Goal: Find contact information: Find contact information

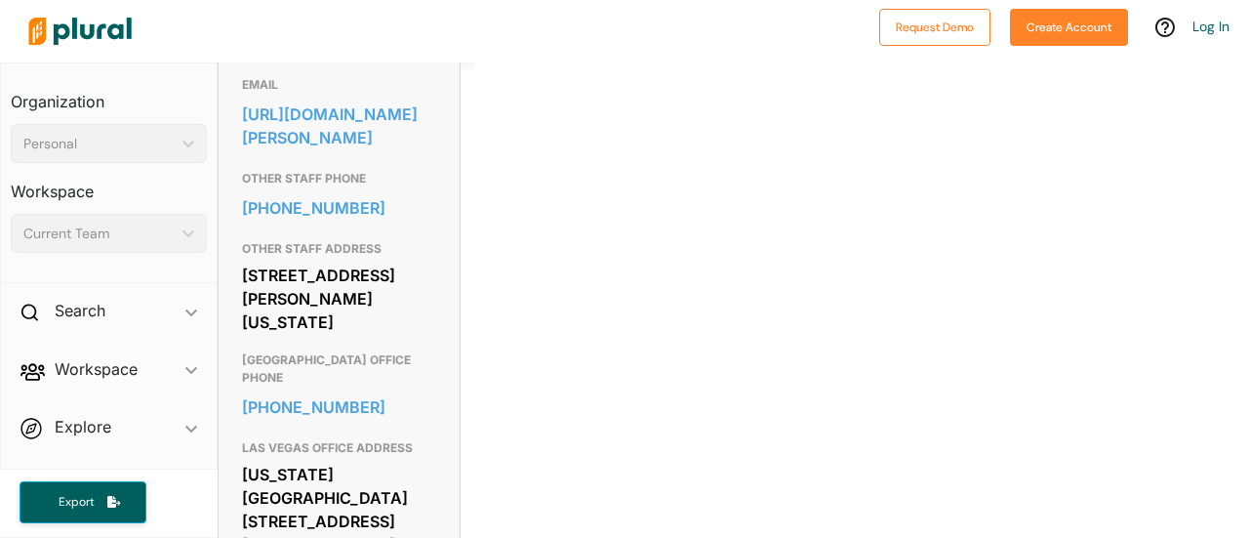
scroll to position [646, 0]
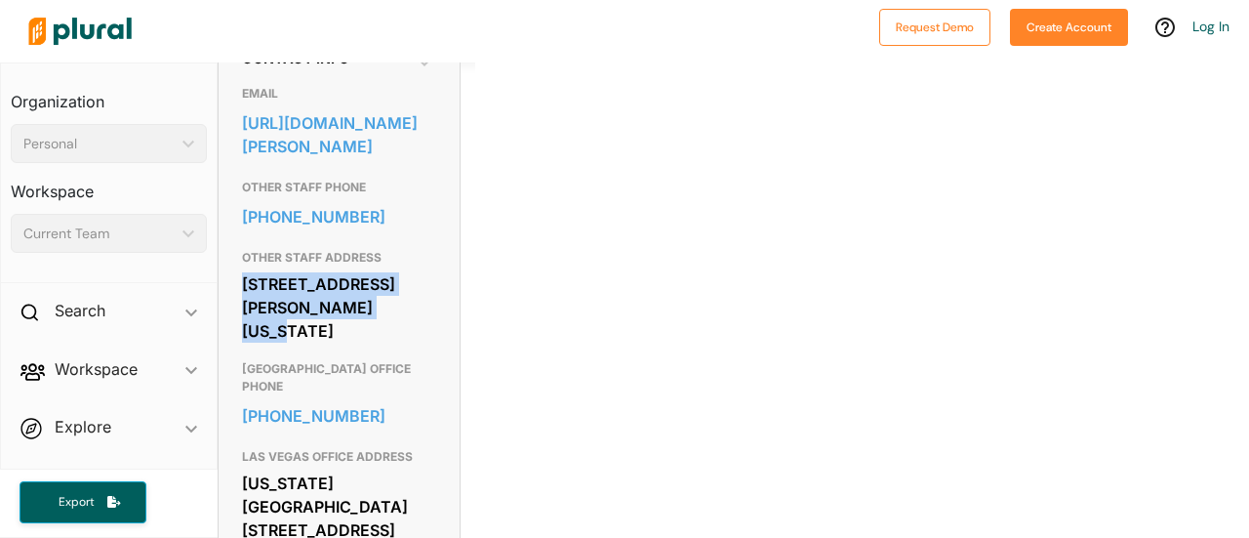
drag, startPoint x: 246, startPoint y: 339, endPoint x: 360, endPoint y: 366, distance: 117.4
click at [360, 345] on div "[STREET_ADDRESS][PERSON_NAME][US_STATE]" at bounding box center [339, 307] width 194 height 76
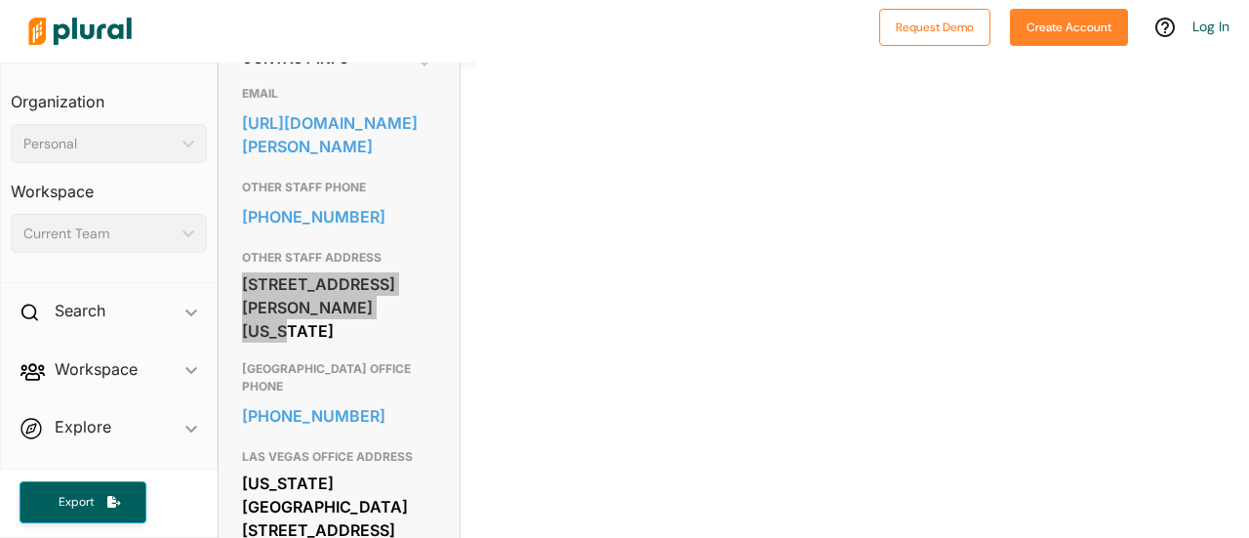
copy div "498 [PERSON_NAME][GEOGRAPHIC_DATA]"
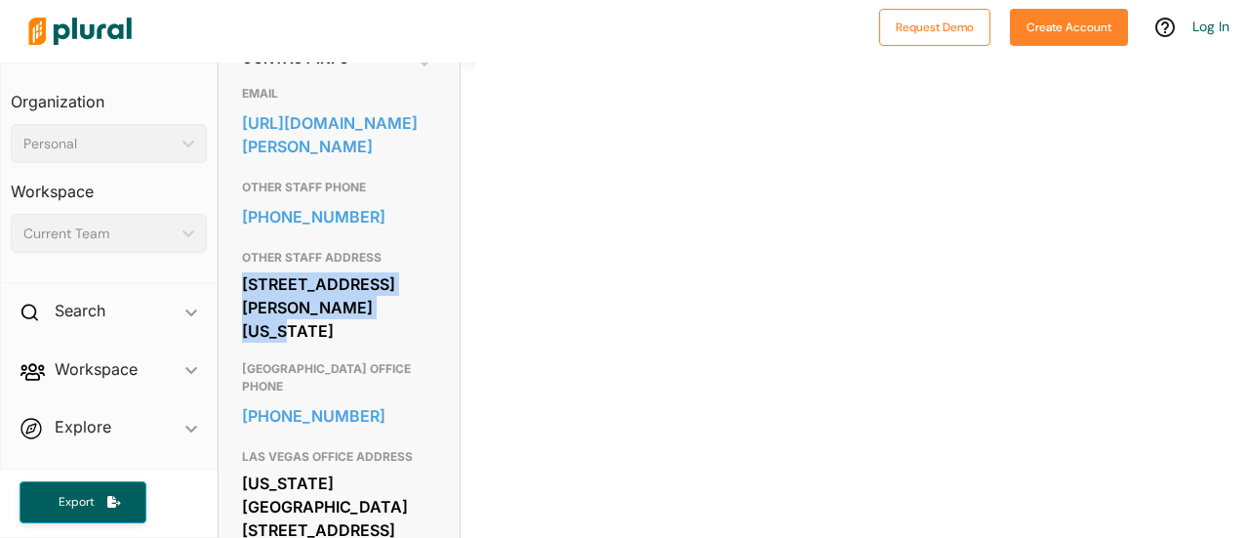
click at [307, 345] on div "[STREET_ADDRESS][PERSON_NAME][US_STATE]" at bounding box center [339, 307] width 194 height 76
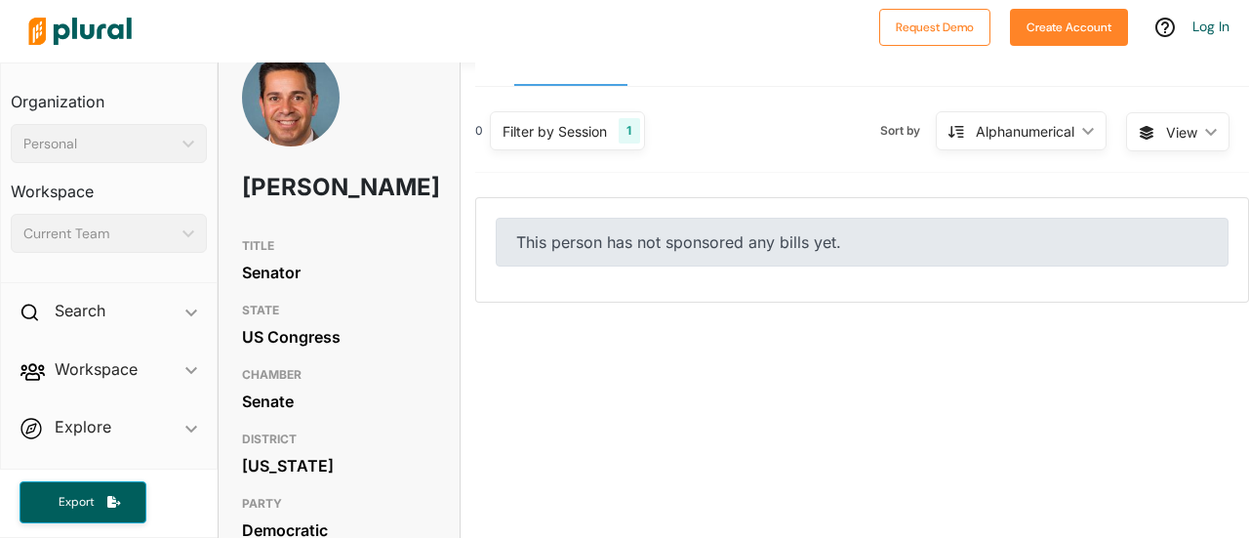
scroll to position [0, 0]
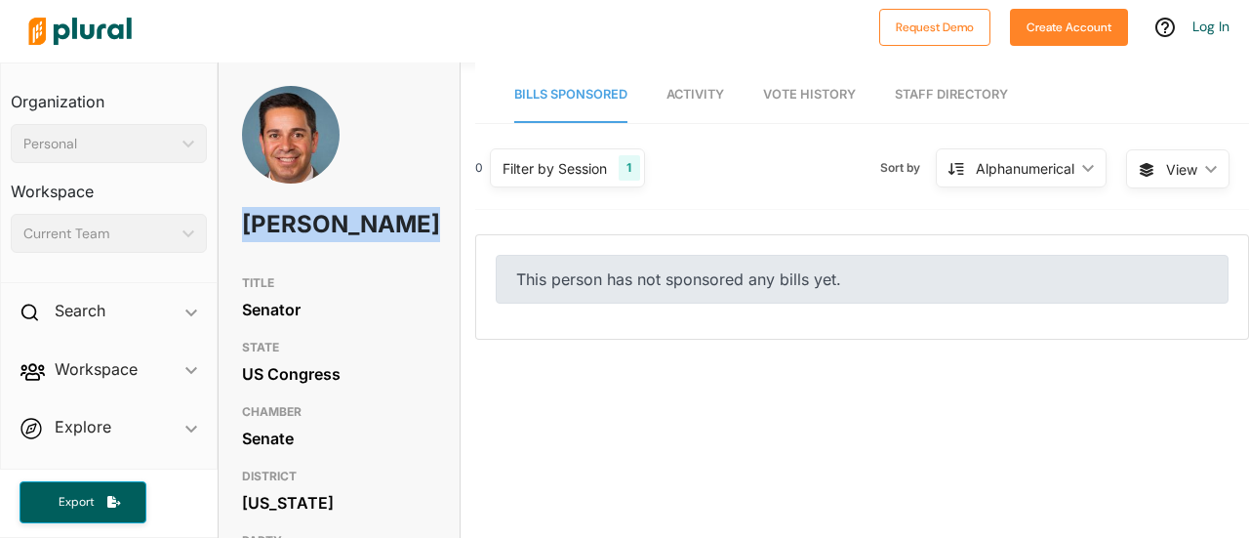
drag, startPoint x: 300, startPoint y: 261, endPoint x: 234, endPoint y: 223, distance: 75.2
click at [234, 223] on div "[PERSON_NAME]" at bounding box center [339, 176] width 241 height 180
copy h1 "[PERSON_NAME]"
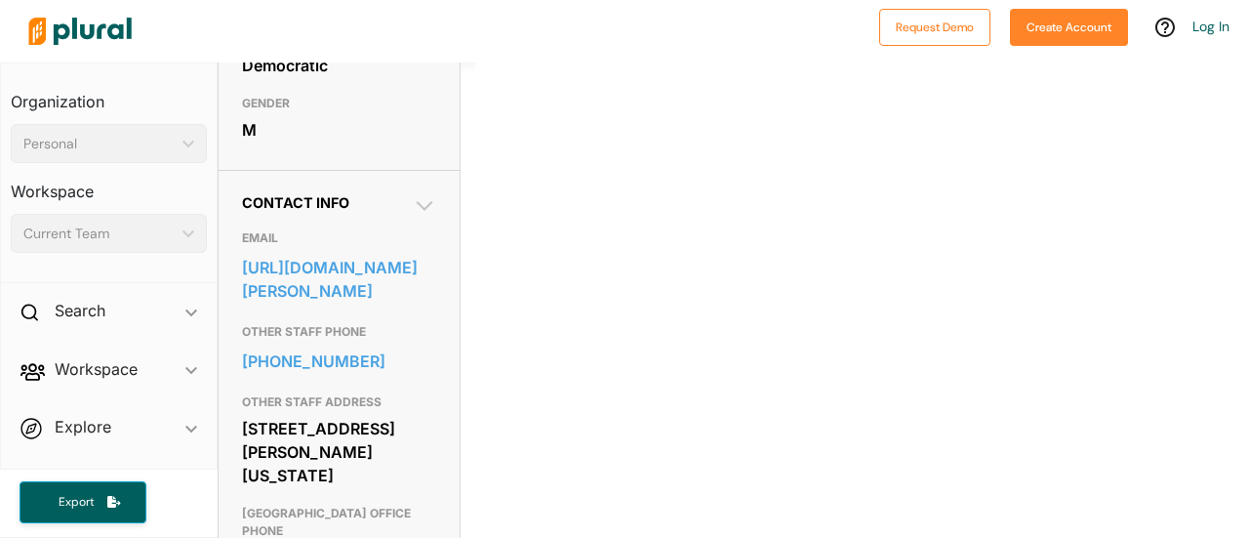
scroll to position [511, 0]
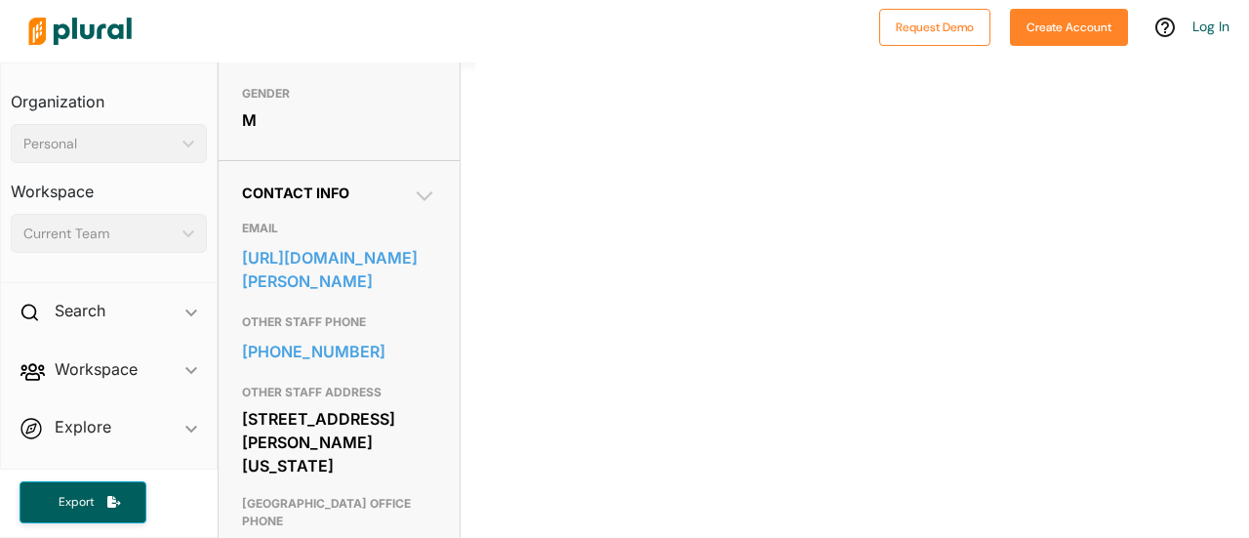
drag, startPoint x: 291, startPoint y: 339, endPoint x: 489, endPoint y: 440, distance: 222.6
click at [489, 440] on div "0 Filter by Session 1 Filter by Session close Current Sessions US Congress 119t…" at bounding box center [862, 119] width 774 height 976
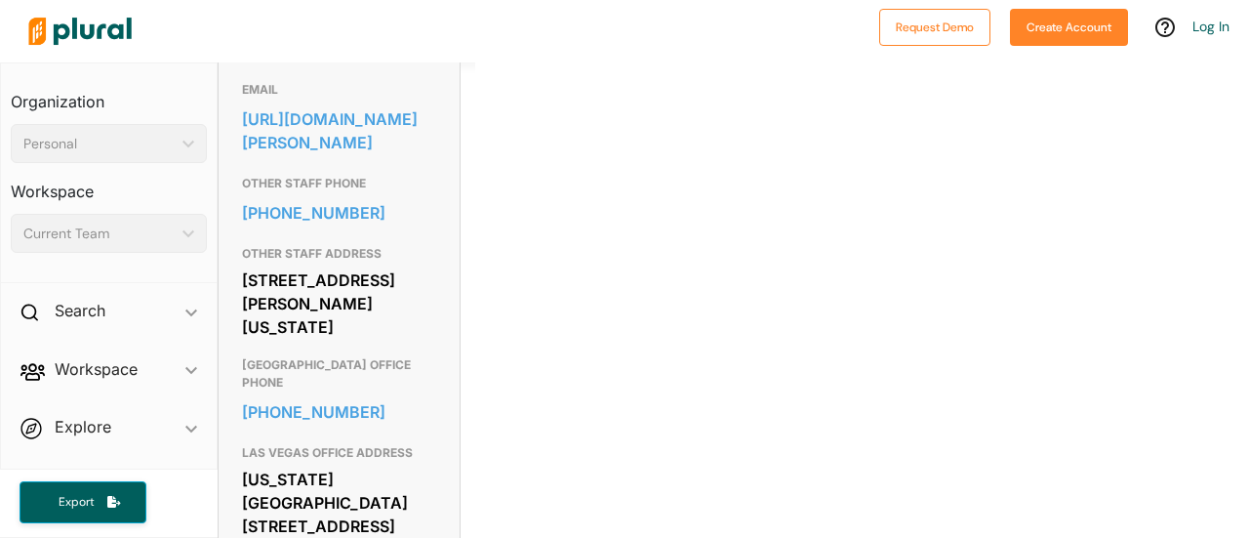
scroll to position [660, 0]
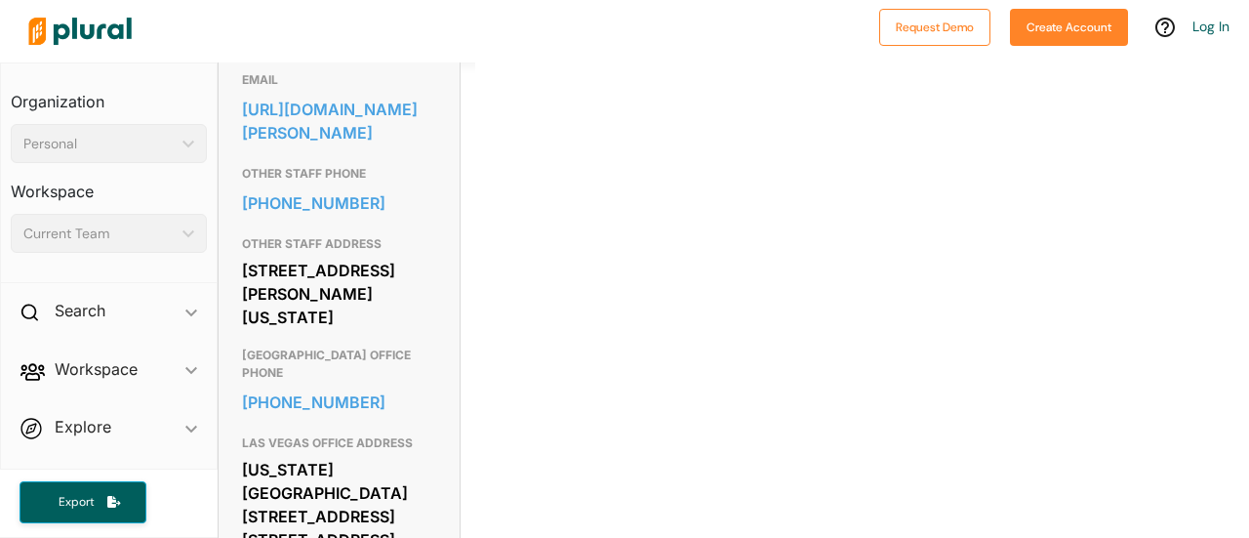
drag, startPoint x: 414, startPoint y: 371, endPoint x: 219, endPoint y: 368, distance: 195.2
copy div "[US_STATE][GEOGRAPHIC_DATA]"
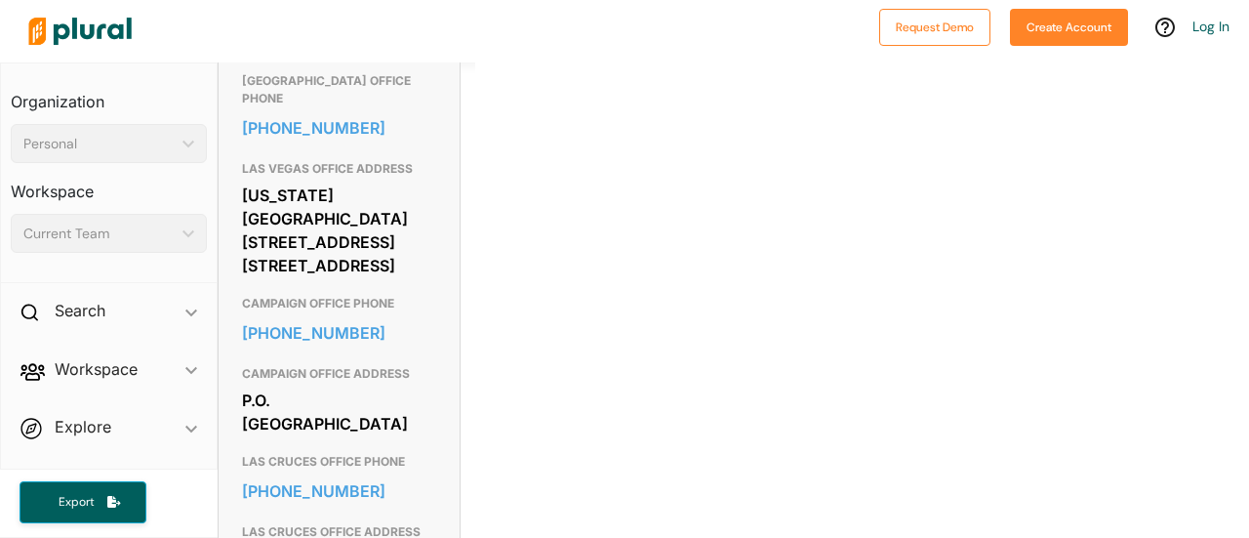
scroll to position [0, 0]
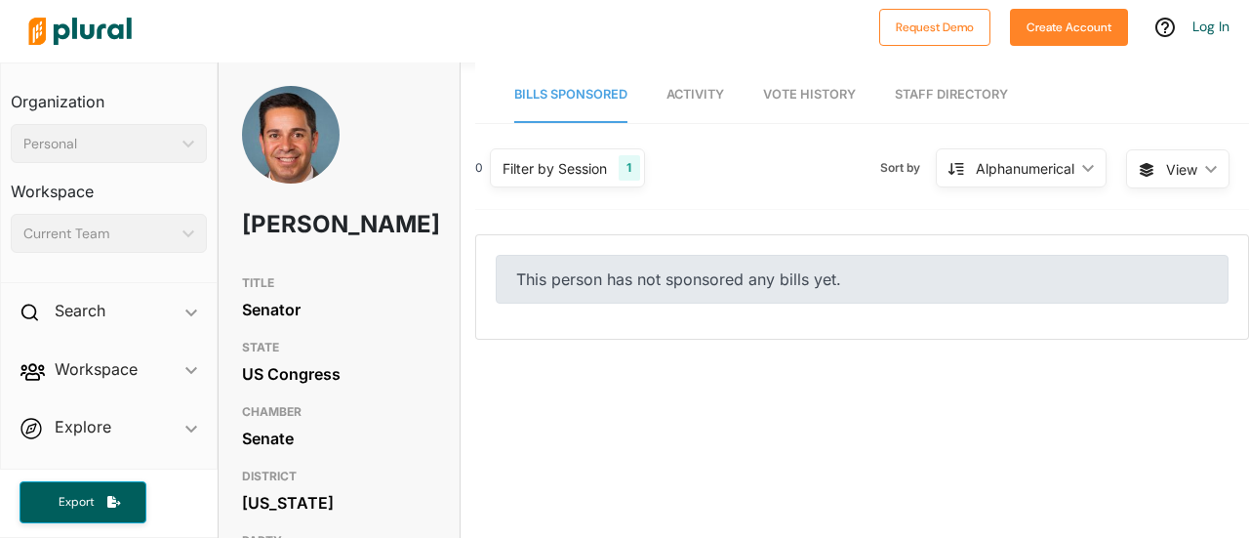
click at [1170, 64] on nav "Bills Sponsored Activity Vote History Staff Directory" at bounding box center [862, 92] width 774 height 60
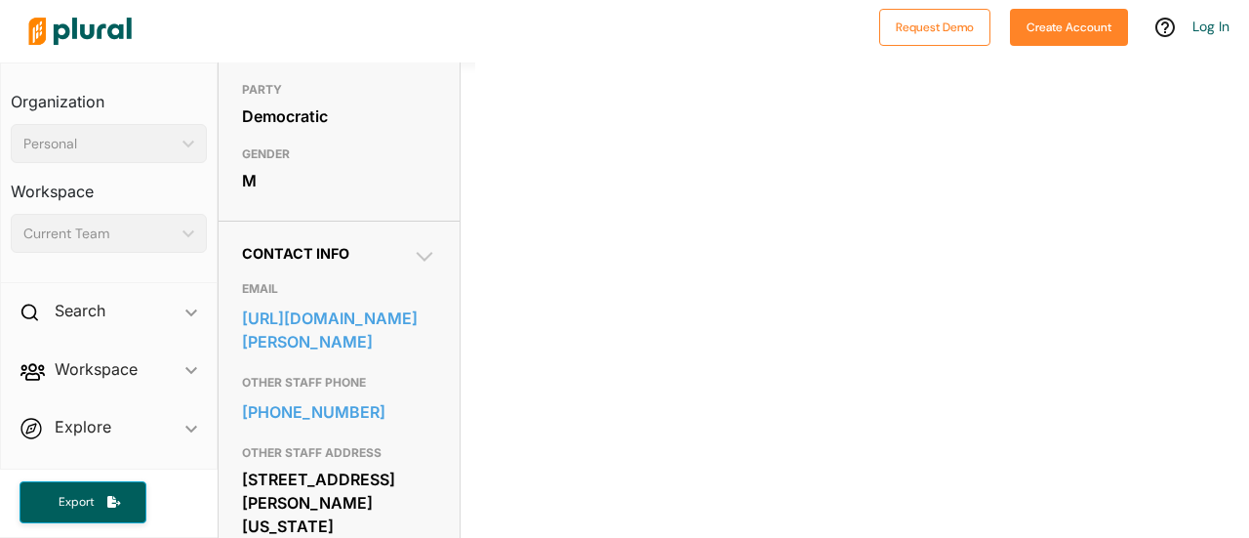
scroll to position [607, 0]
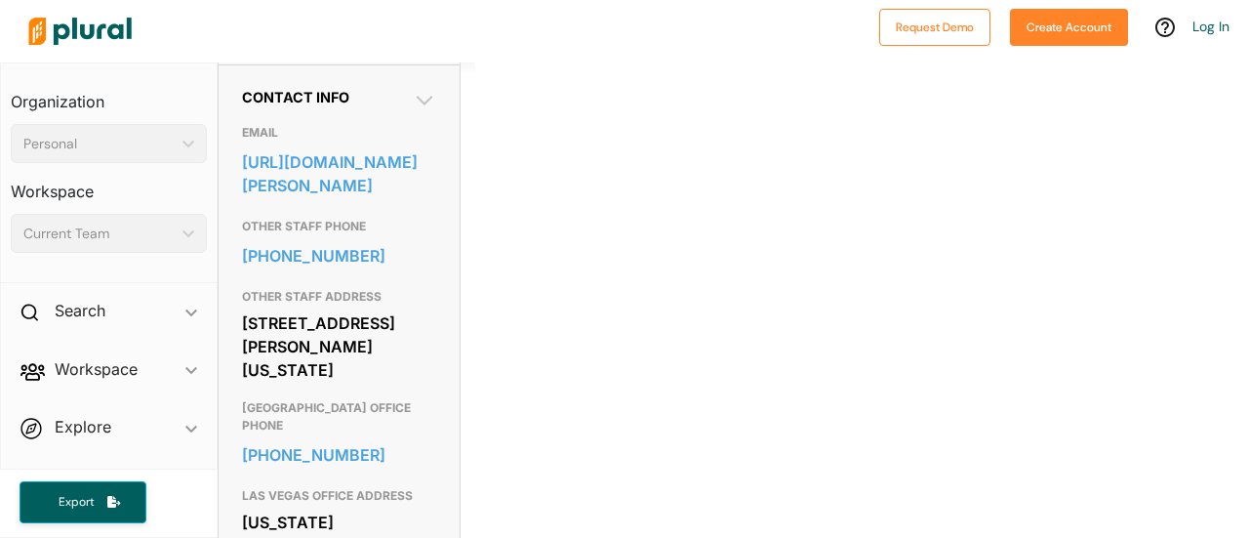
click at [416, 112] on icon at bounding box center [424, 100] width 23 height 23
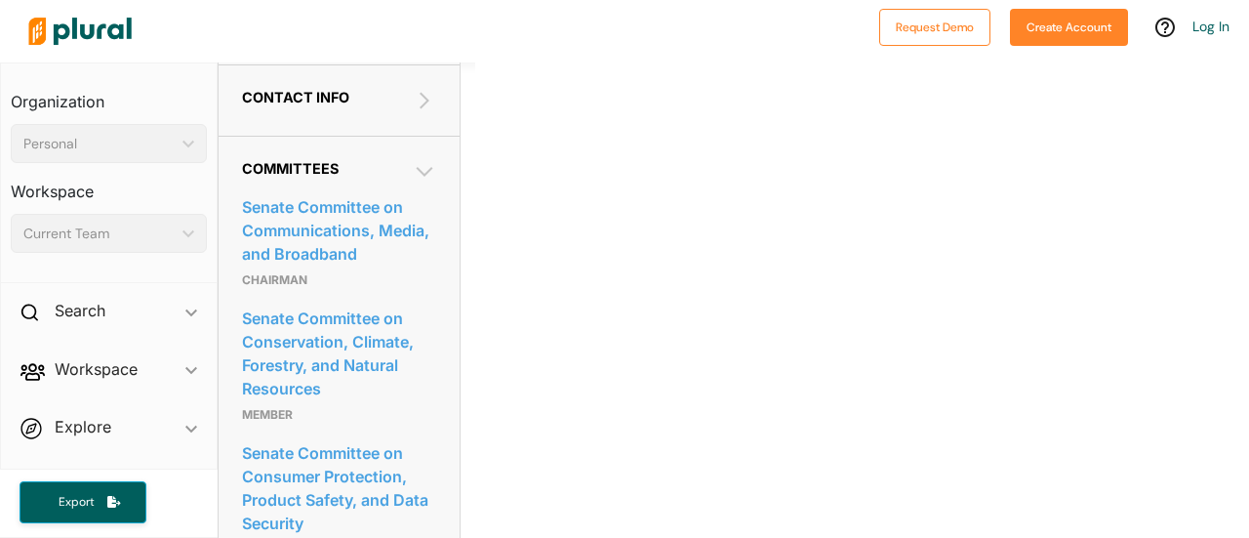
click at [421, 183] on icon at bounding box center [424, 171] width 23 height 23
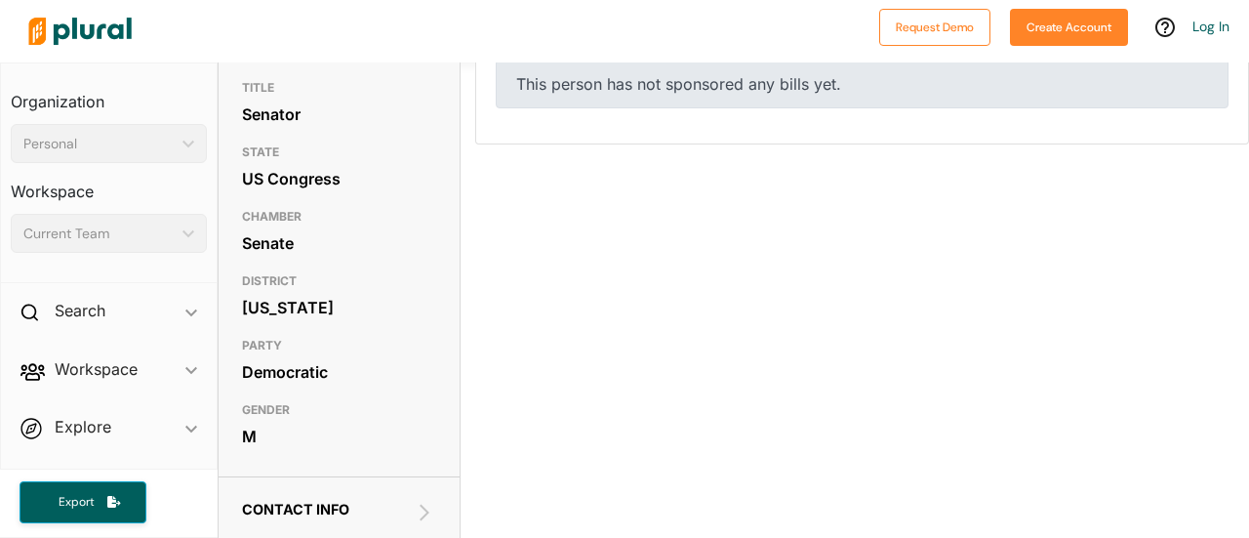
scroll to position [0, 0]
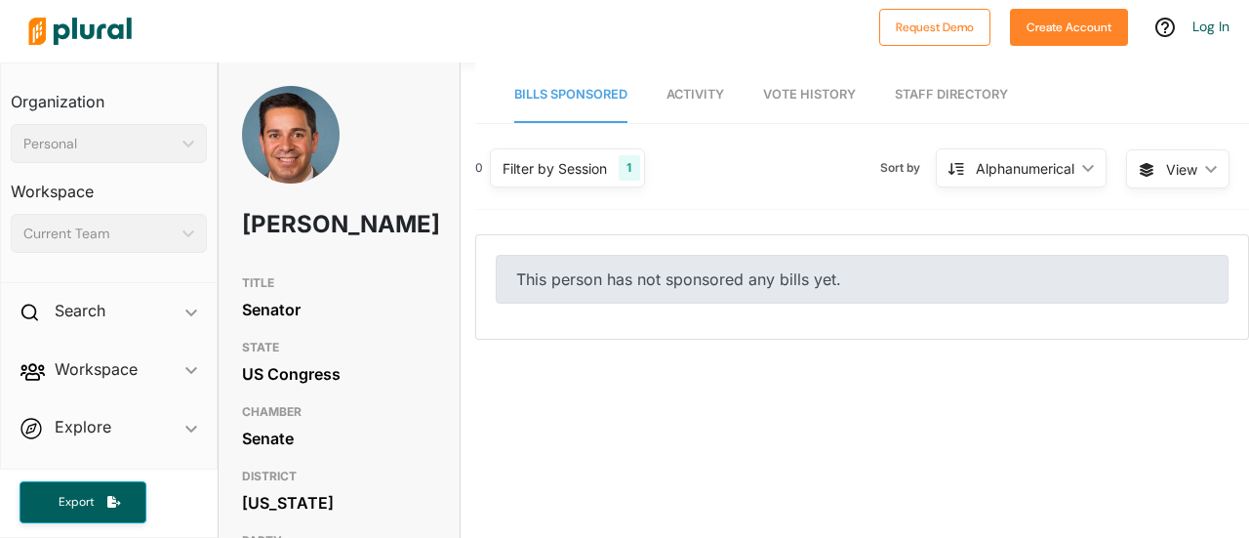
click at [678, 118] on link "Activity" at bounding box center [695, 95] width 58 height 56
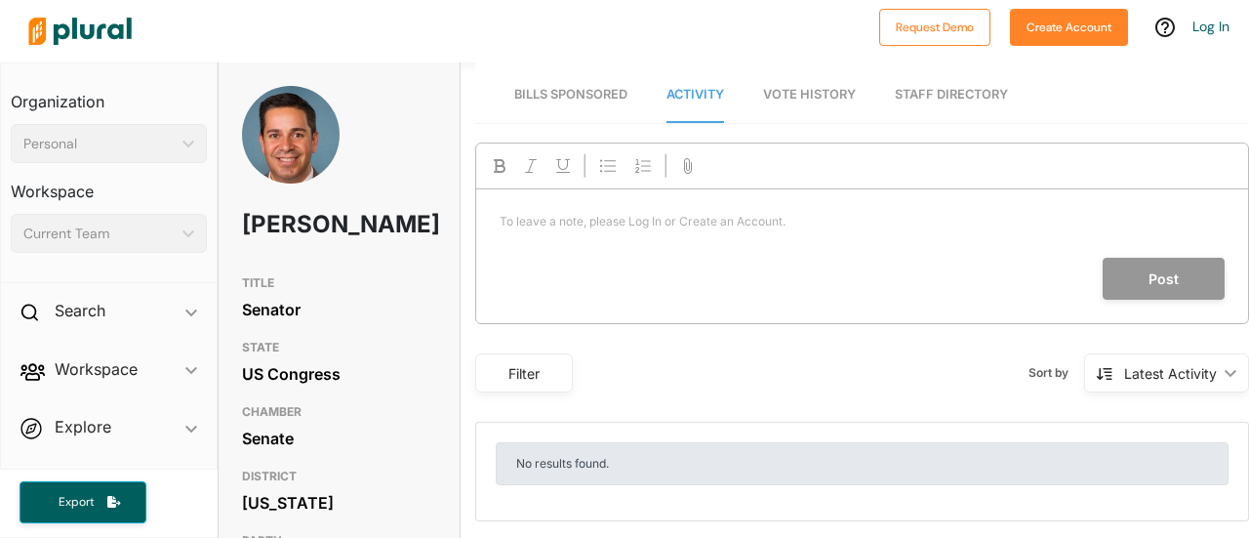
click at [763, 77] on link "Vote History" at bounding box center [809, 95] width 93 height 56
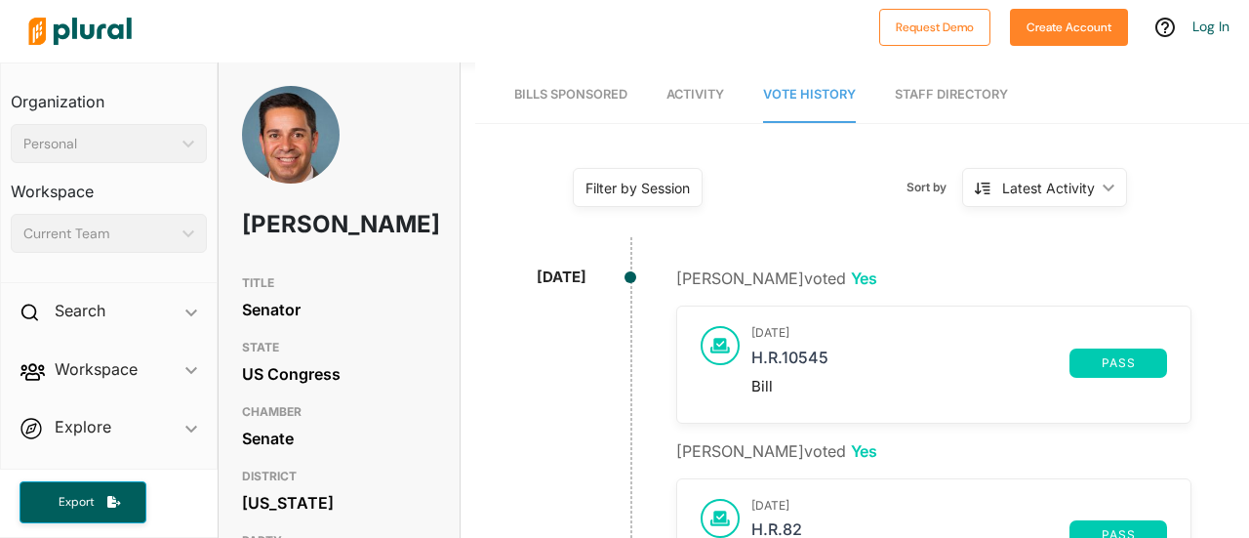
click at [923, 92] on link "Staff Directory" at bounding box center [951, 95] width 113 height 56
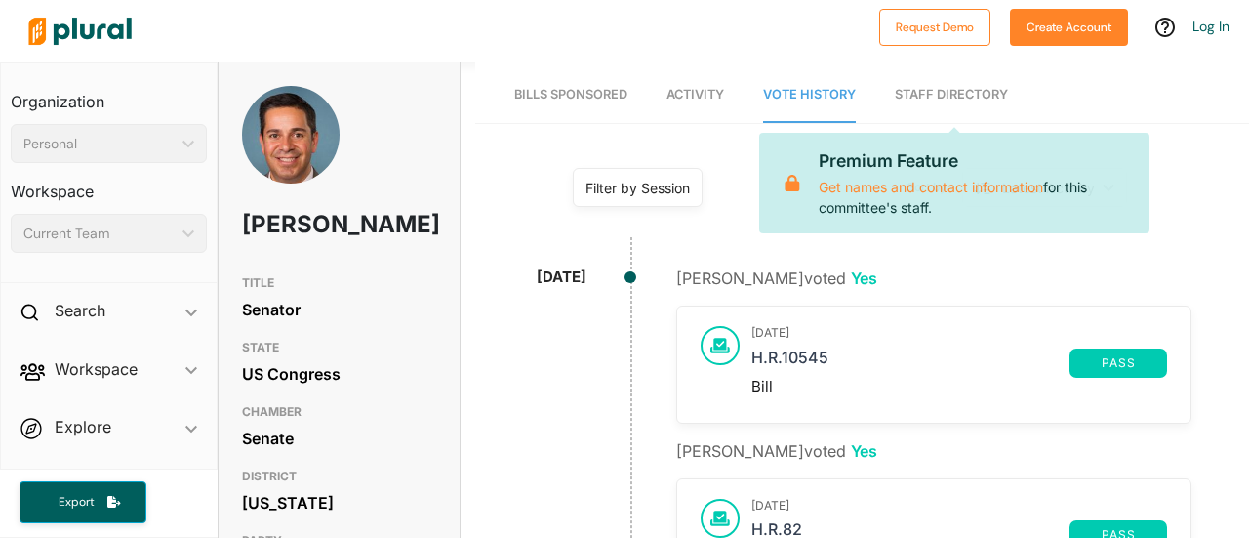
click at [872, 96] on nav "Bills Sponsored Activity Vote History Staff Directory Premium Feature Get names…" at bounding box center [862, 92] width 774 height 60
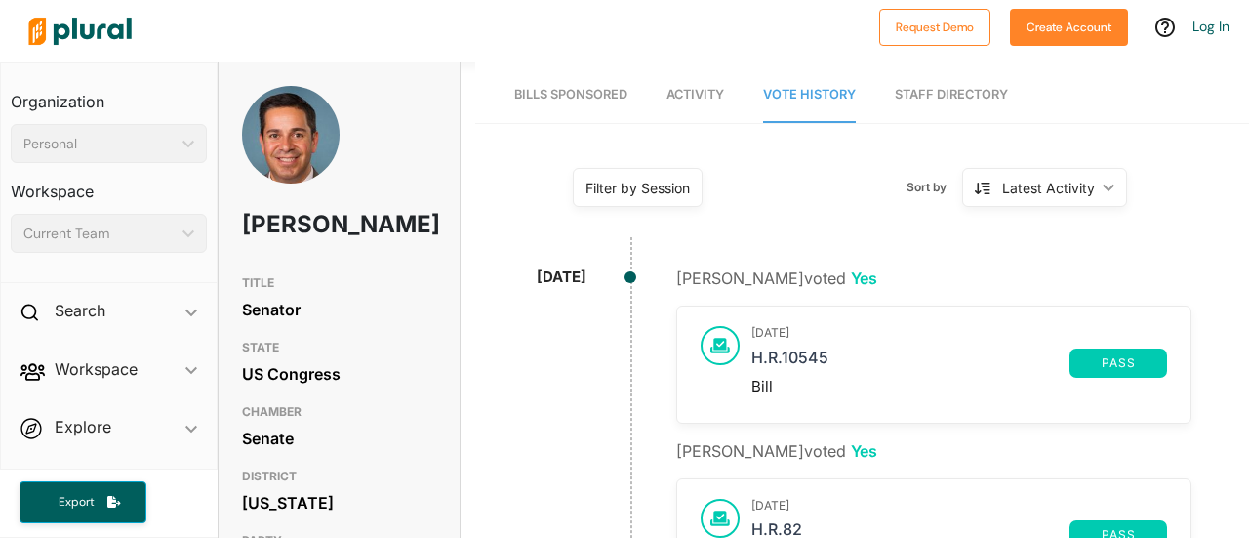
click at [582, 102] on link "Bills Sponsored" at bounding box center [570, 95] width 113 height 56
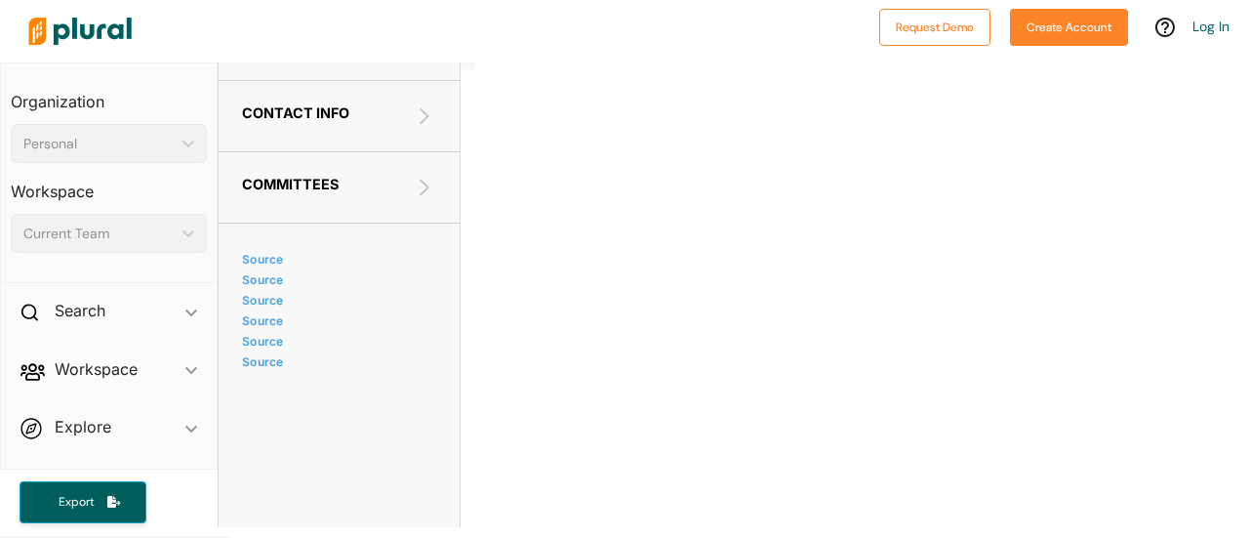
scroll to position [585, 0]
click at [384, 157] on div "Contact Info EMAIL [URL][DOMAIN_NAME][PERSON_NAME] OTHER STAFF PHONE [PHONE_NUM…" at bounding box center [339, 121] width 241 height 71
click at [377, 198] on h2 "Committees" at bounding box center [339, 189] width 194 height 17
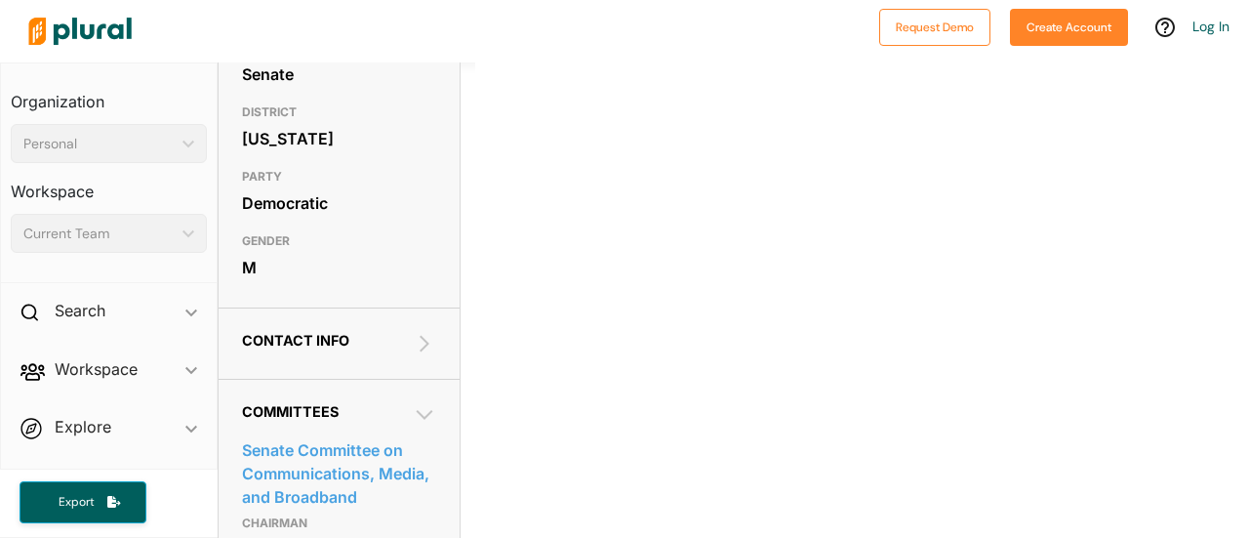
scroll to position [363, 0]
click at [406, 421] on h2 "Committees" at bounding box center [339, 412] width 194 height 17
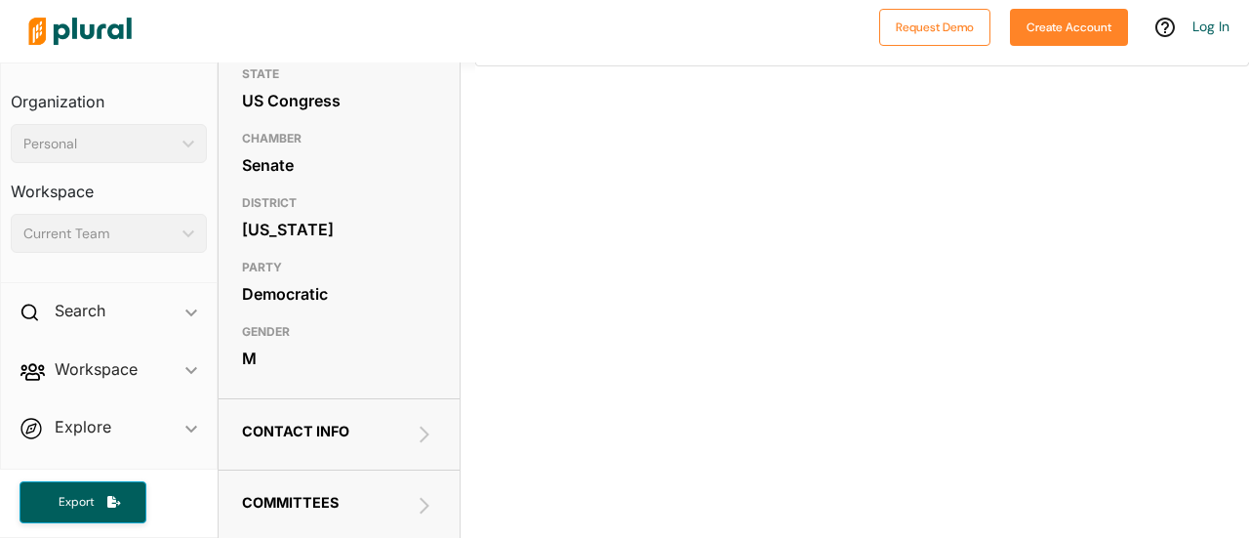
scroll to position [287, 0]
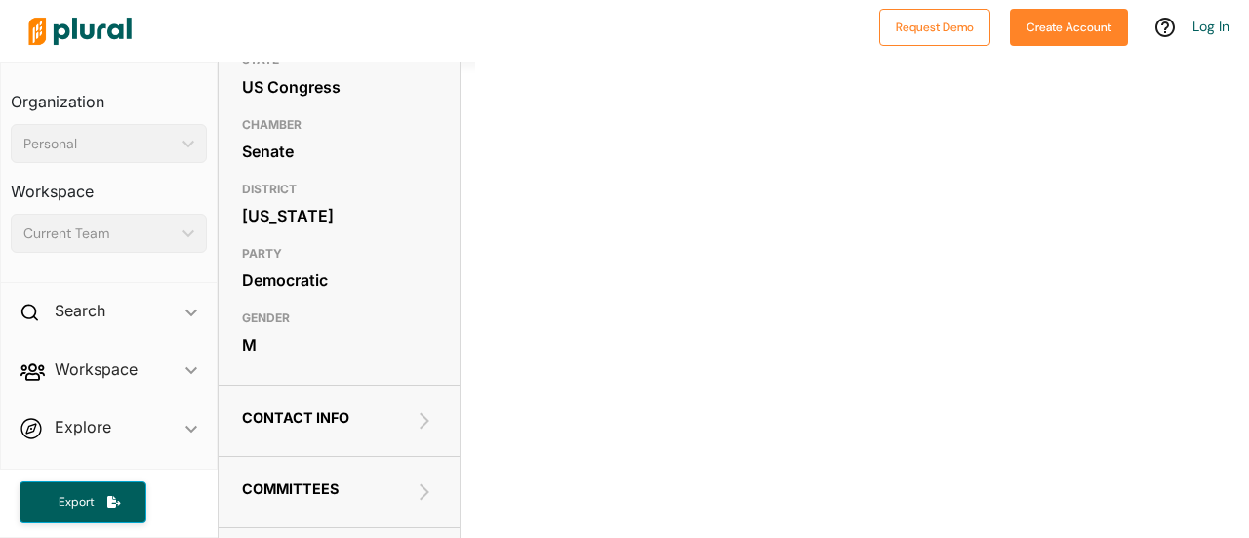
click at [373, 425] on h2 "Contact Info" at bounding box center [339, 417] width 194 height 17
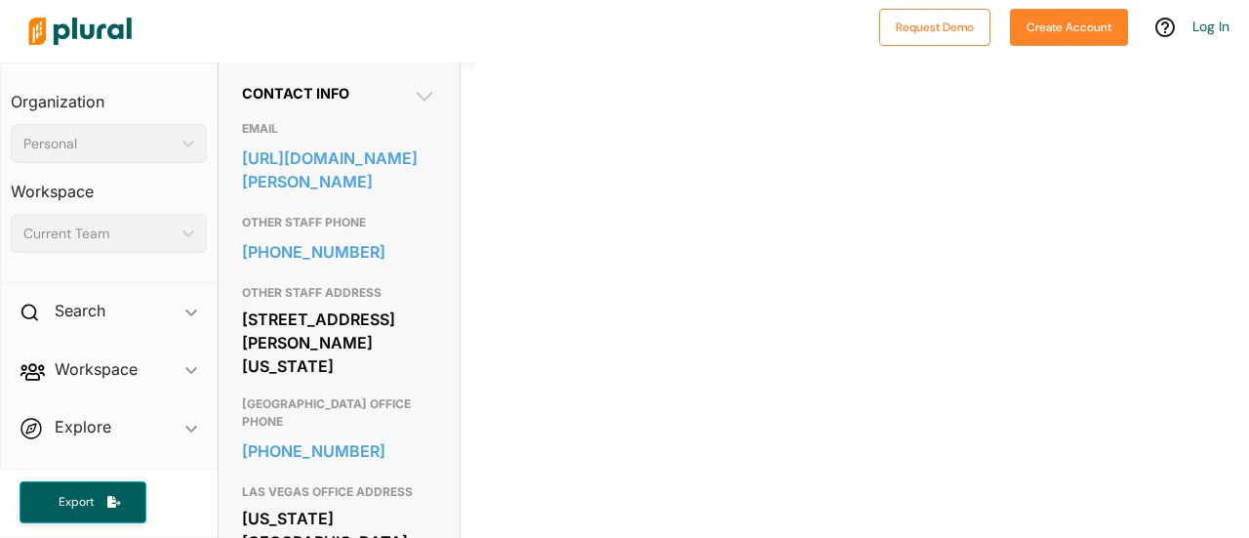
scroll to position [617, 0]
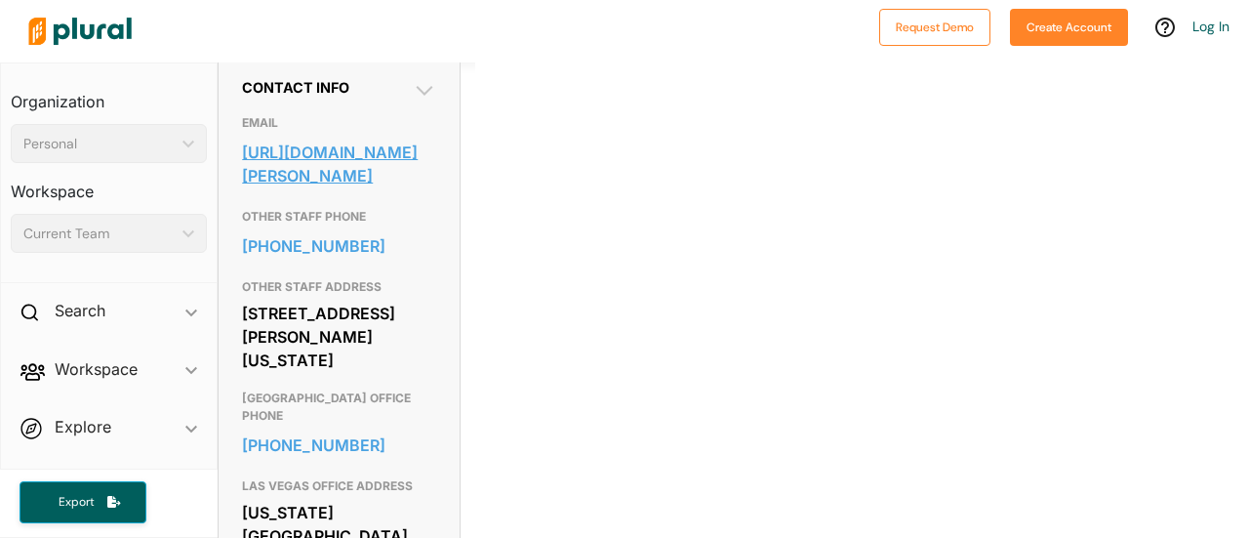
click at [356, 190] on link "[URL][DOMAIN_NAME][PERSON_NAME]" at bounding box center [339, 164] width 194 height 53
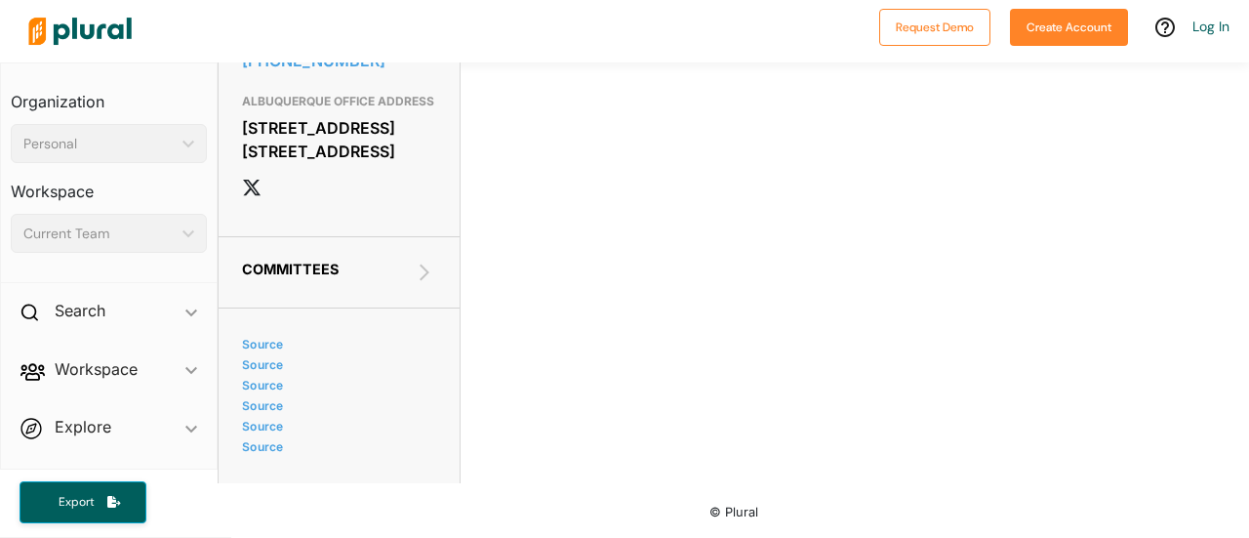
scroll to position [2170, 0]
click at [378, 270] on h2 "Committees" at bounding box center [339, 269] width 194 height 17
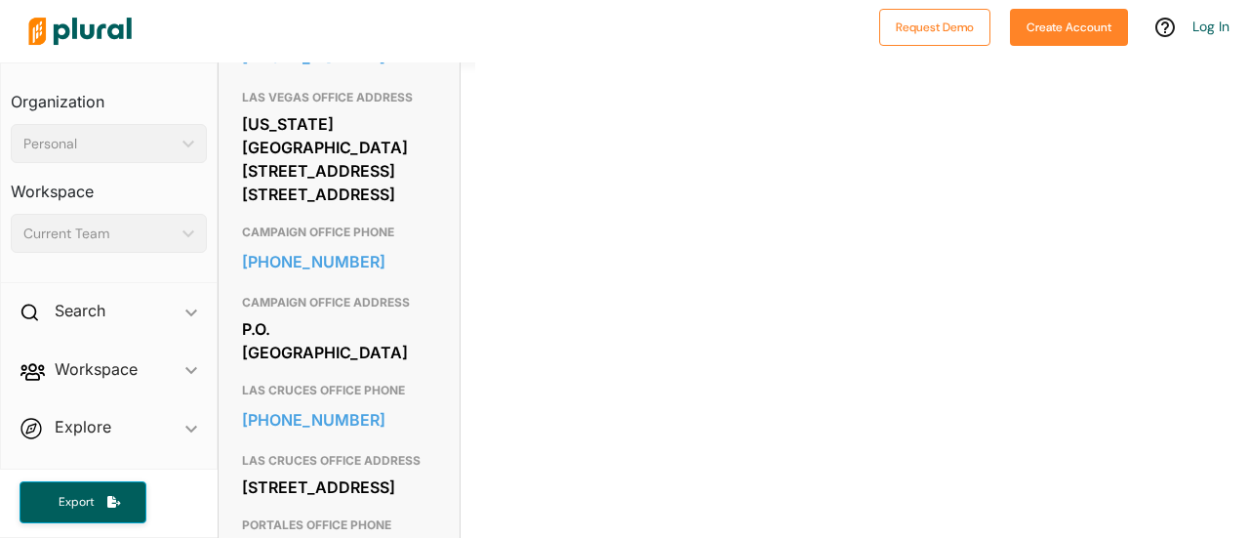
scroll to position [0, 0]
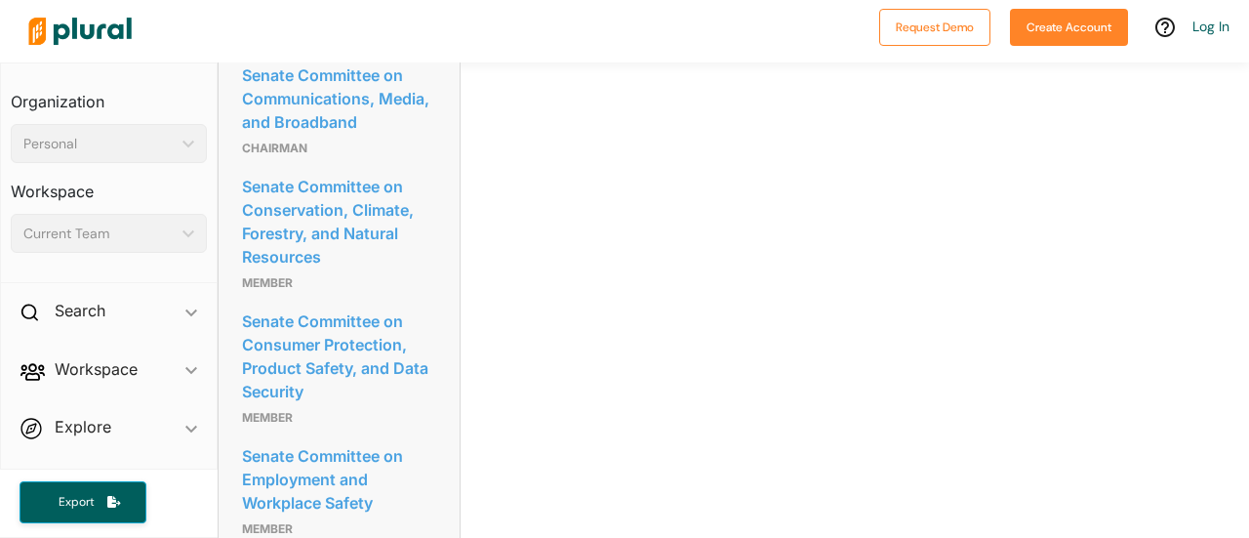
click at [400, 44] on h2 "Committees" at bounding box center [339, 35] width 194 height 17
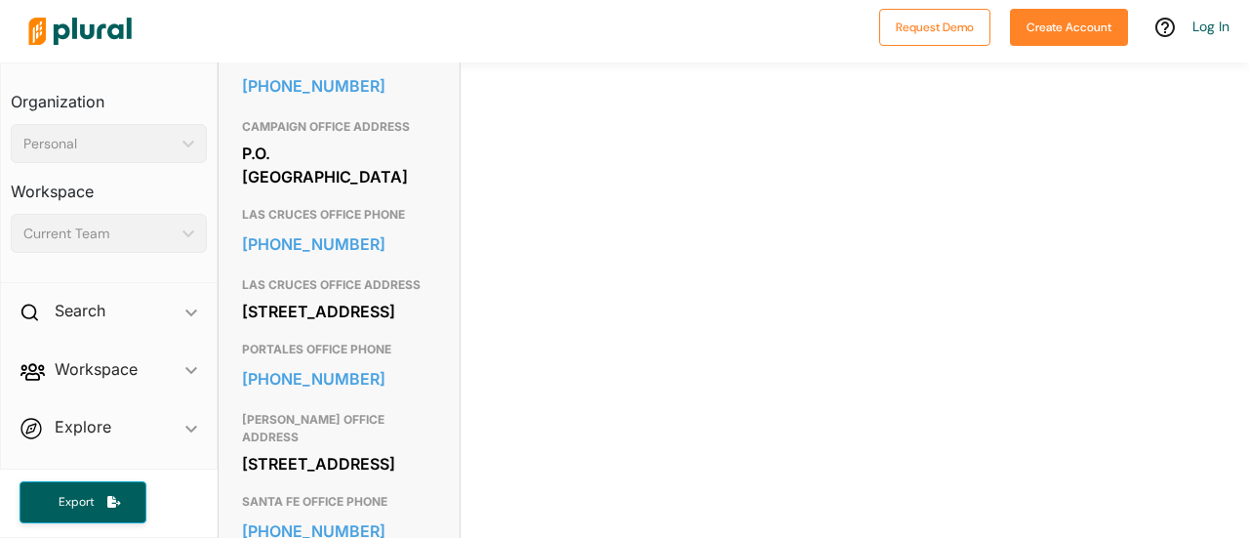
scroll to position [1180, 0]
